Goal: Task Accomplishment & Management: Manage account settings

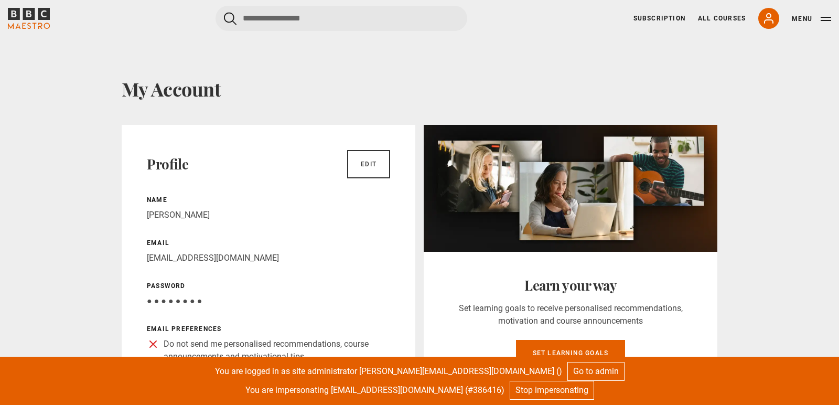
scroll to position [2, 0]
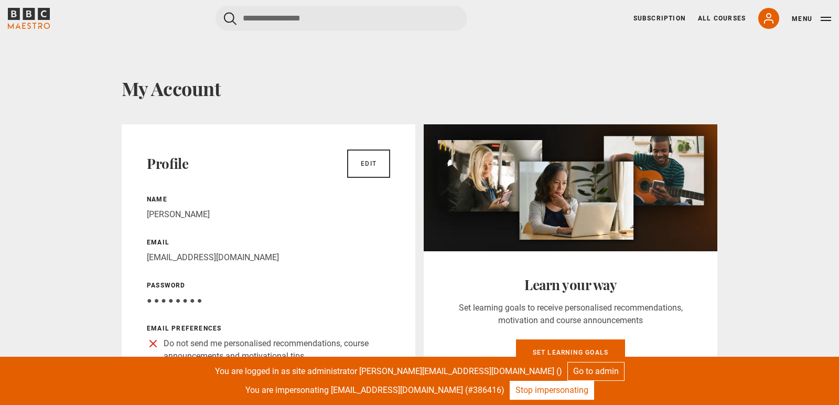
click at [520, 396] on link "Stop impersonating" at bounding box center [552, 390] width 84 height 19
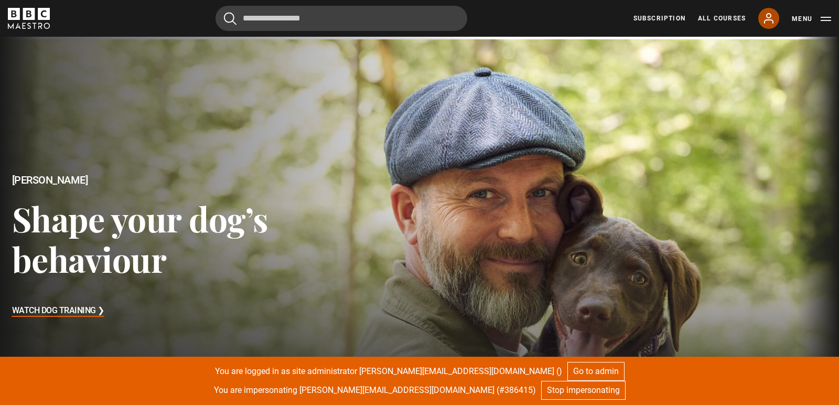
click at [761, 18] on link "My Account" at bounding box center [769, 18] width 21 height 21
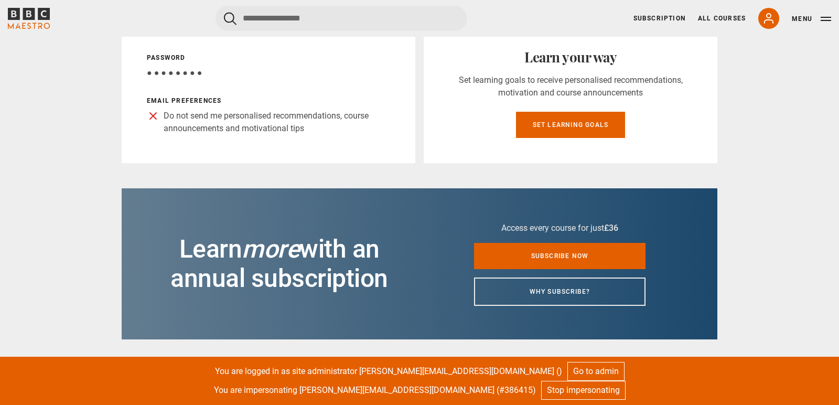
scroll to position [235, 0]
